Goal: Navigation & Orientation: Find specific page/section

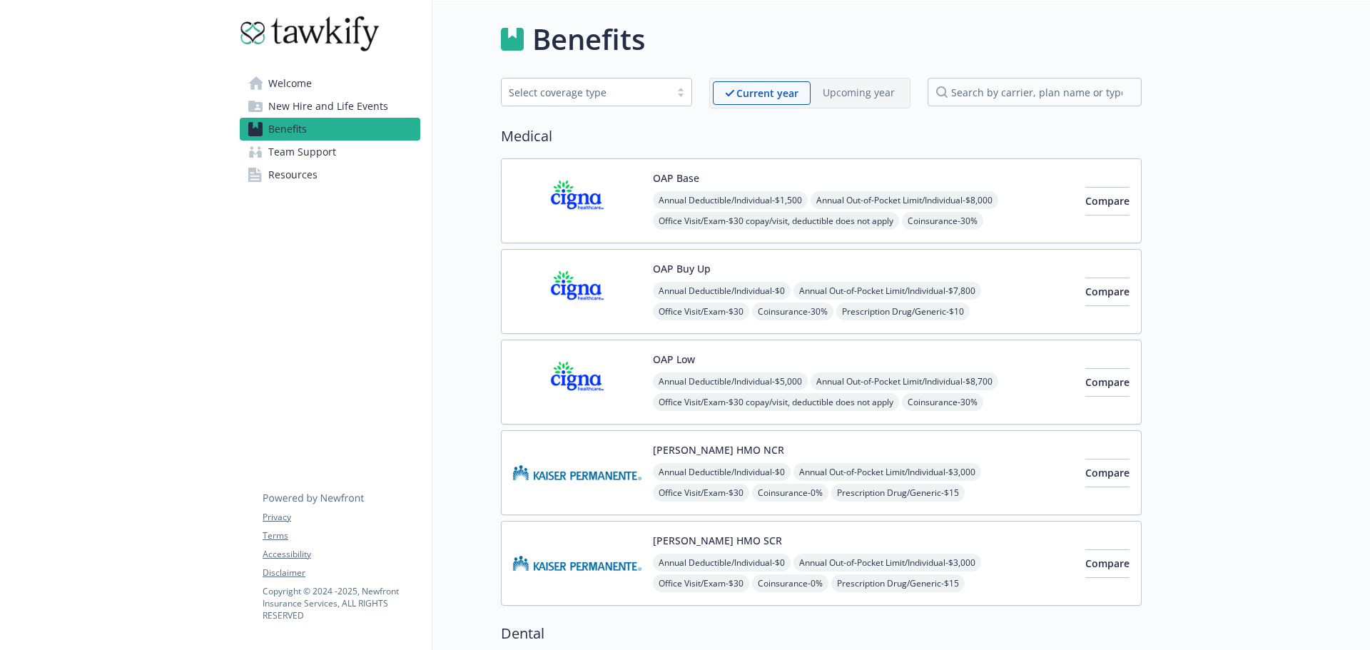
click at [357, 170] on link "Resources" at bounding box center [330, 174] width 181 height 23
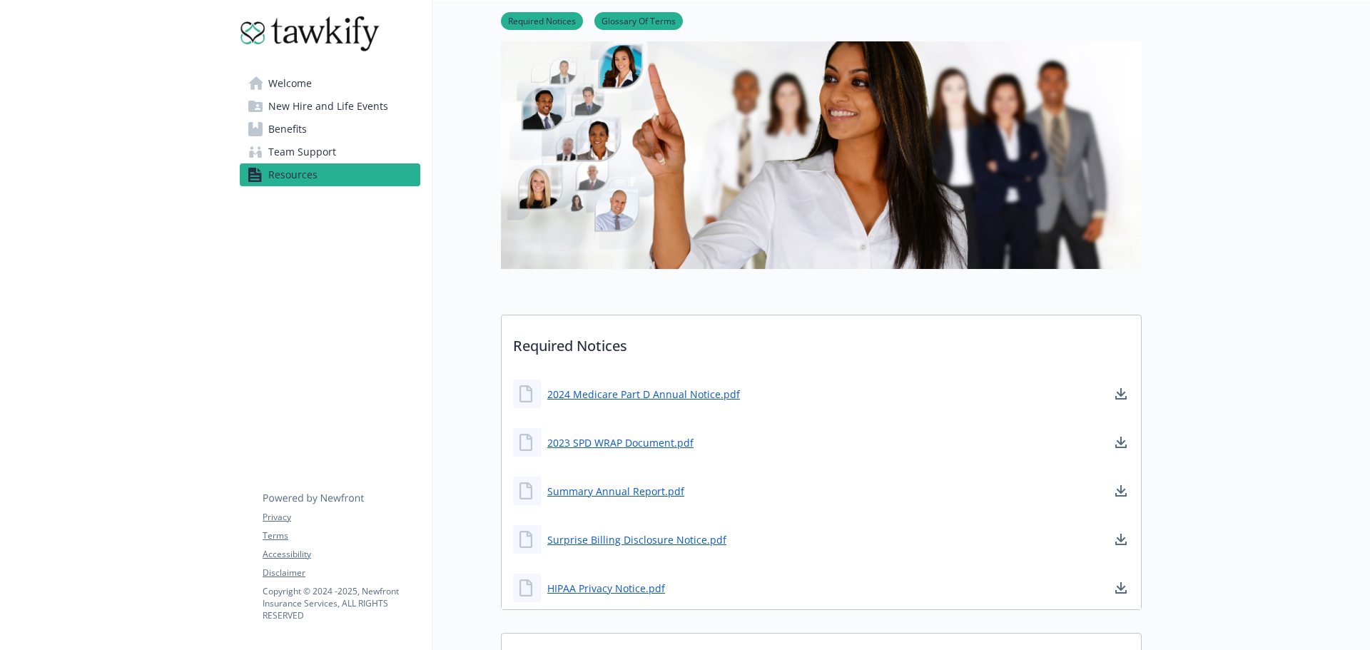
scroll to position [86, 0]
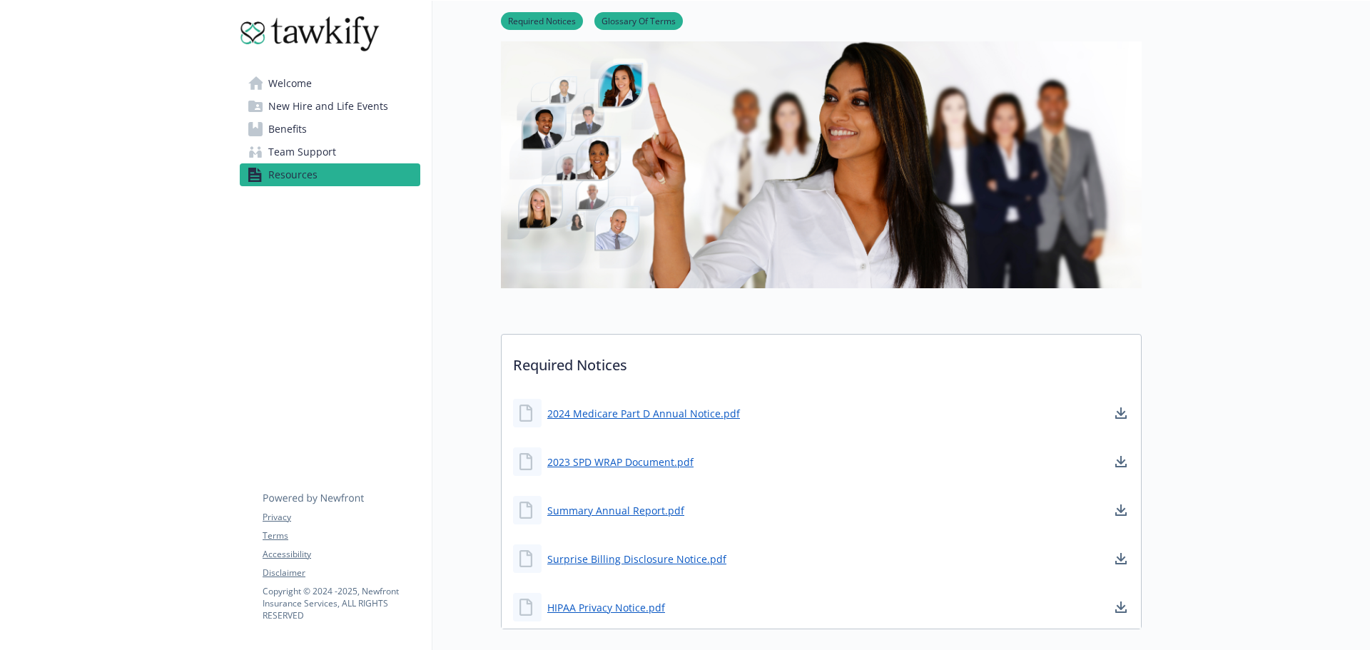
click at [289, 150] on span "Team Support" at bounding box center [302, 152] width 68 height 23
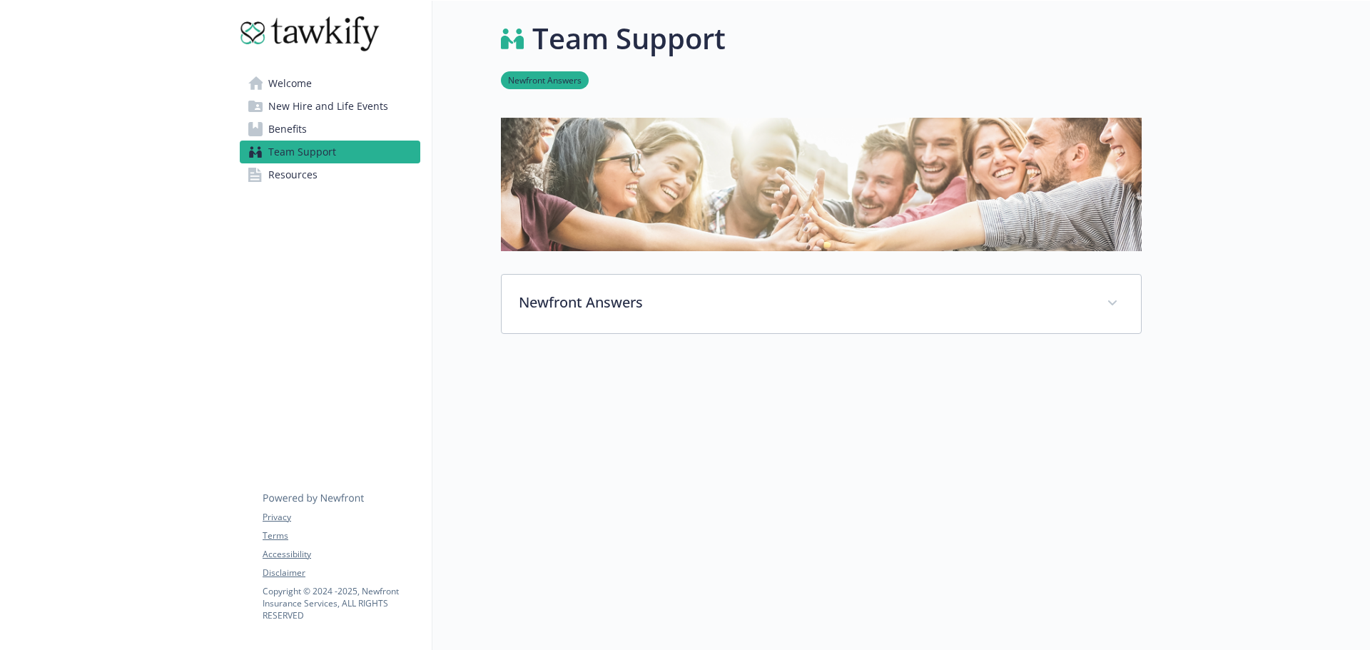
click at [341, 123] on link "Benefits" at bounding box center [330, 129] width 181 height 23
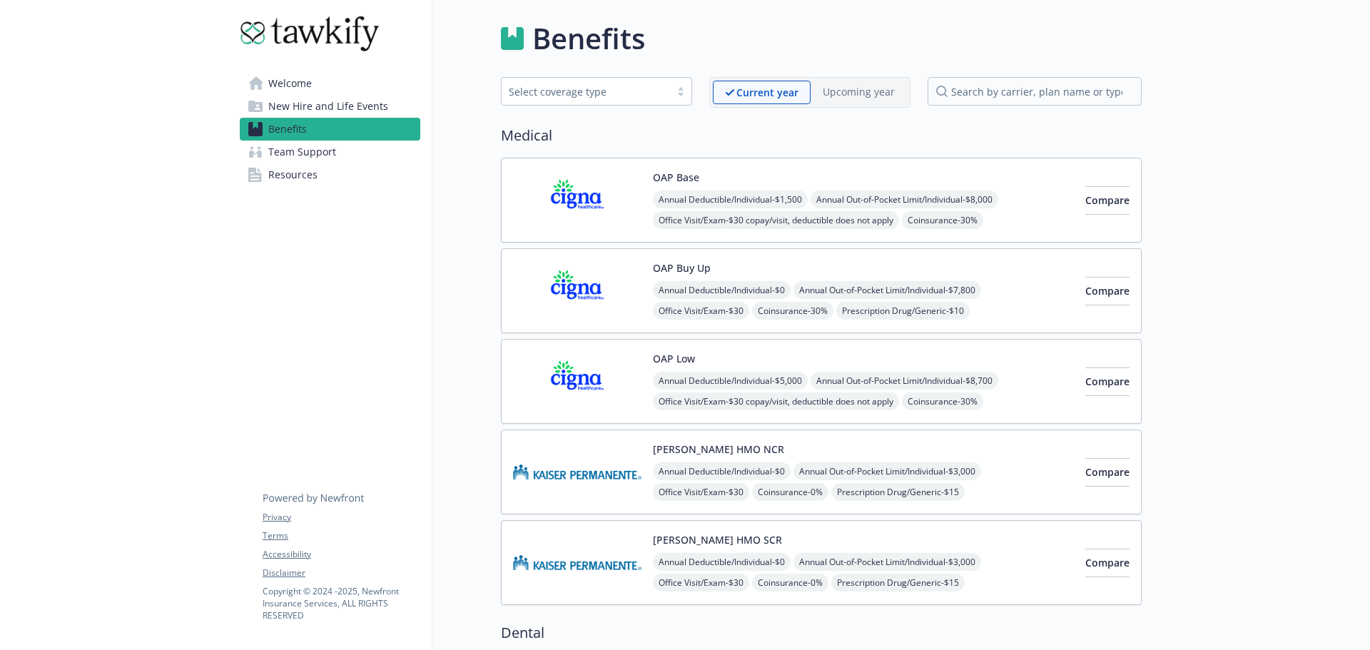
click at [350, 103] on span "New Hire and Life Events" at bounding box center [328, 106] width 120 height 23
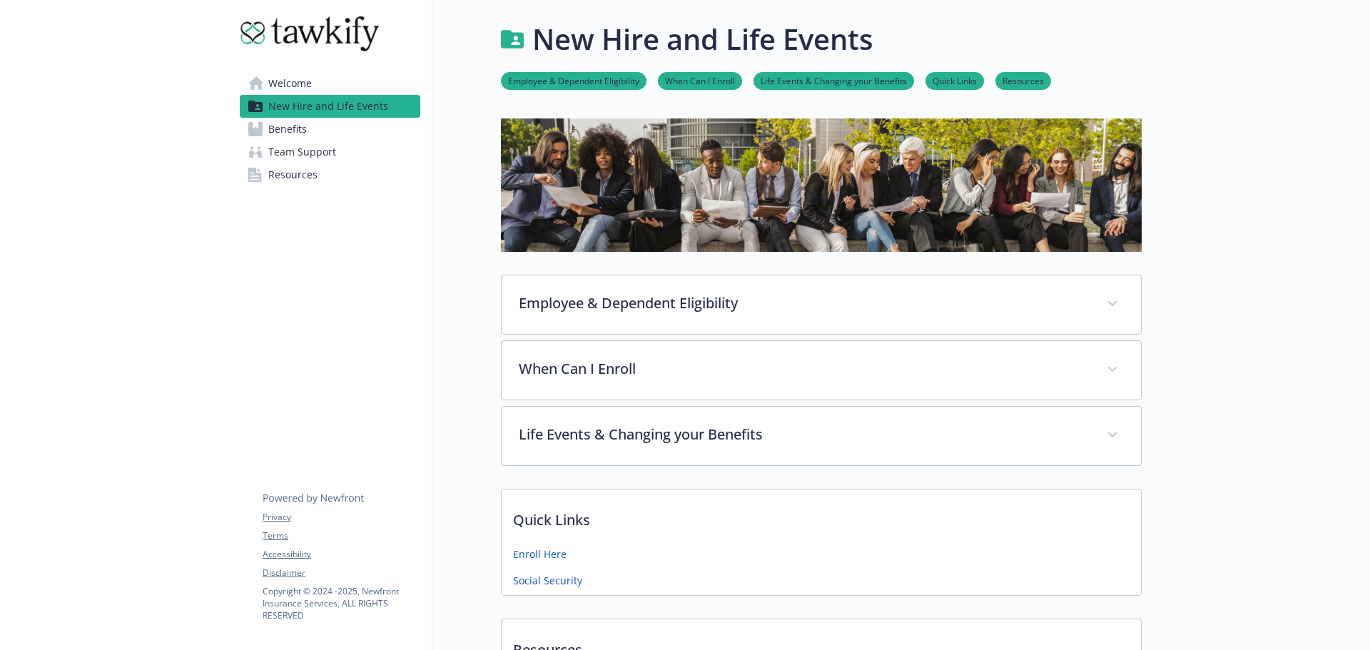
click at [363, 81] on link "Welcome" at bounding box center [330, 83] width 181 height 23
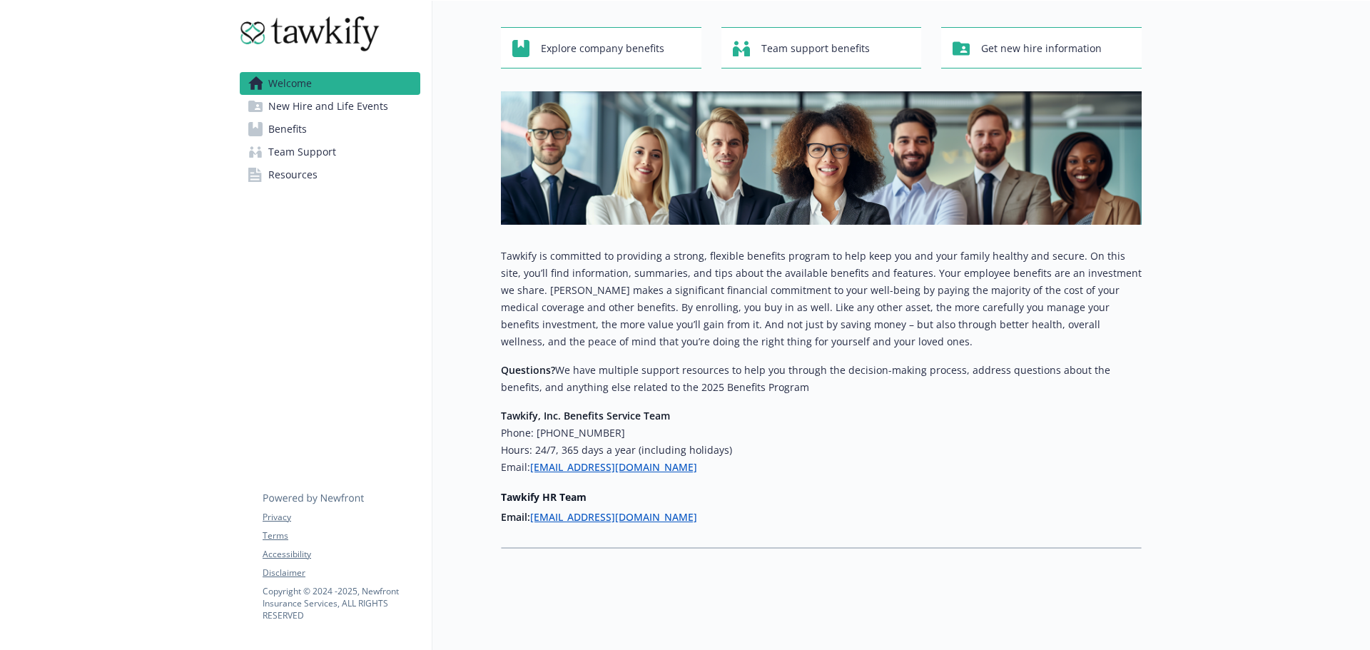
scroll to position [64, 0]
